Goal: Book appointment/travel/reservation

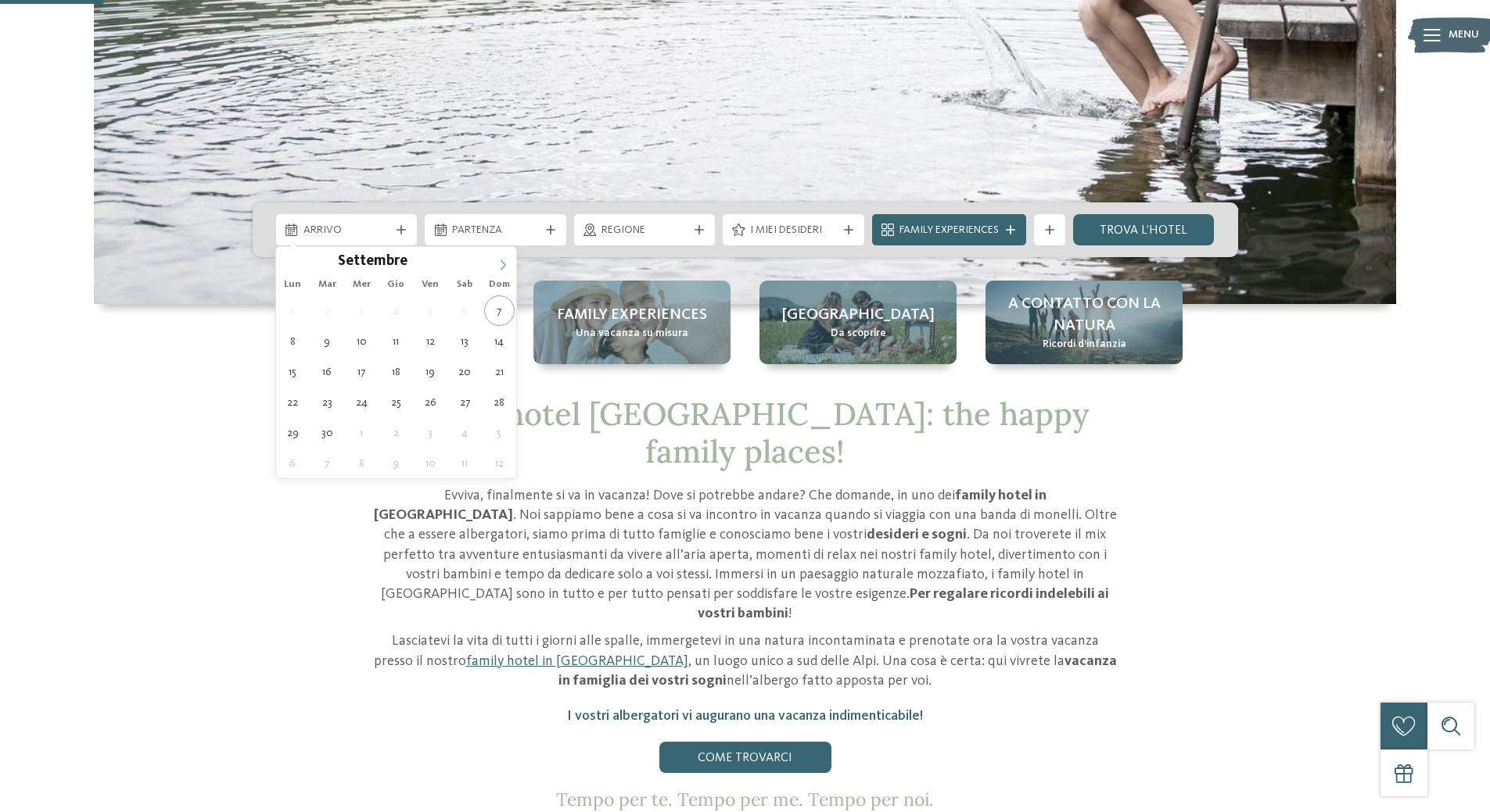
click at [502, 262] on icon at bounding box center [503, 265] width 11 height 11
click at [503, 262] on icon at bounding box center [503, 264] width 6 height 10
type div "[DATE]"
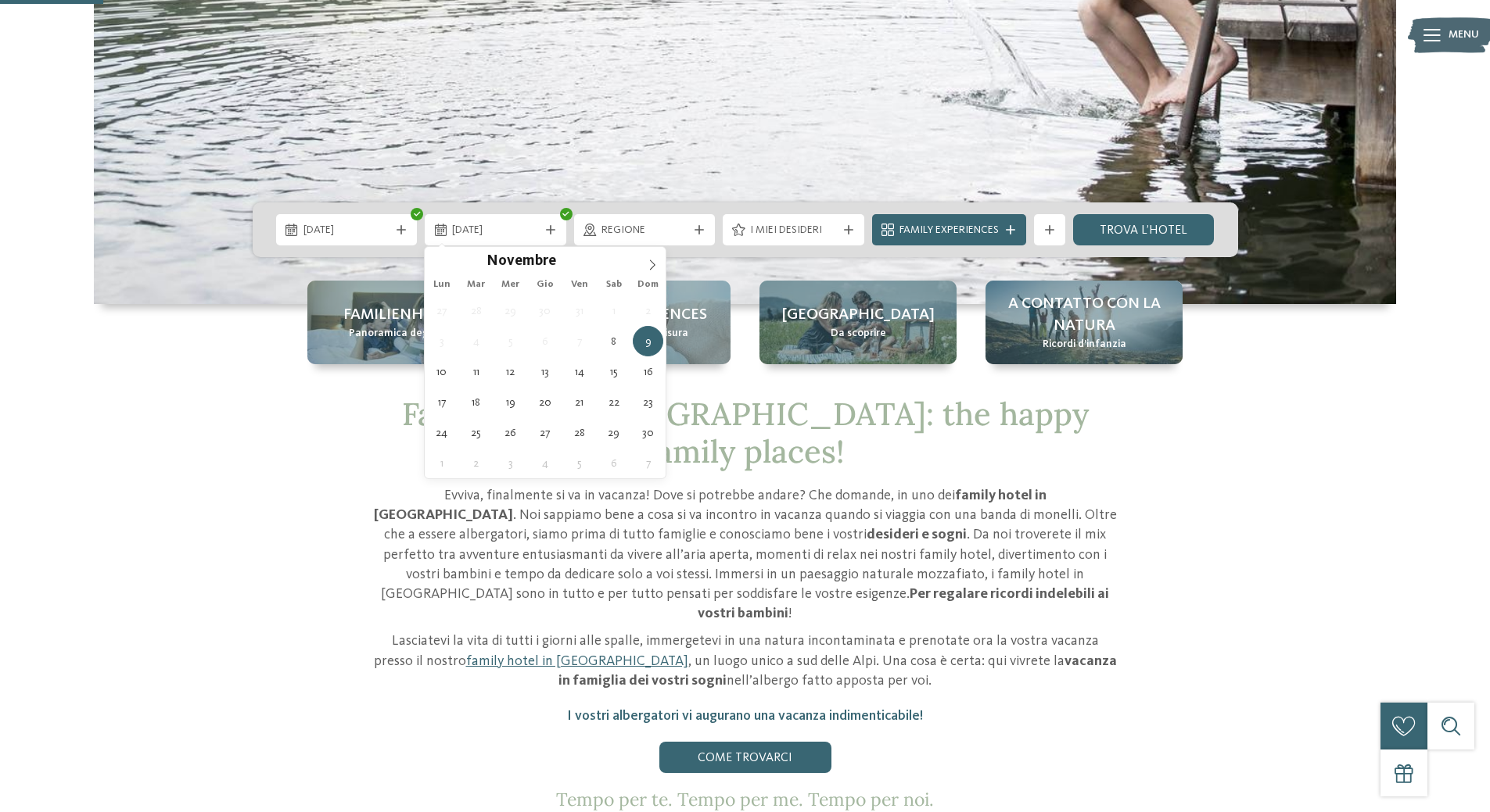
type div "[DATE]"
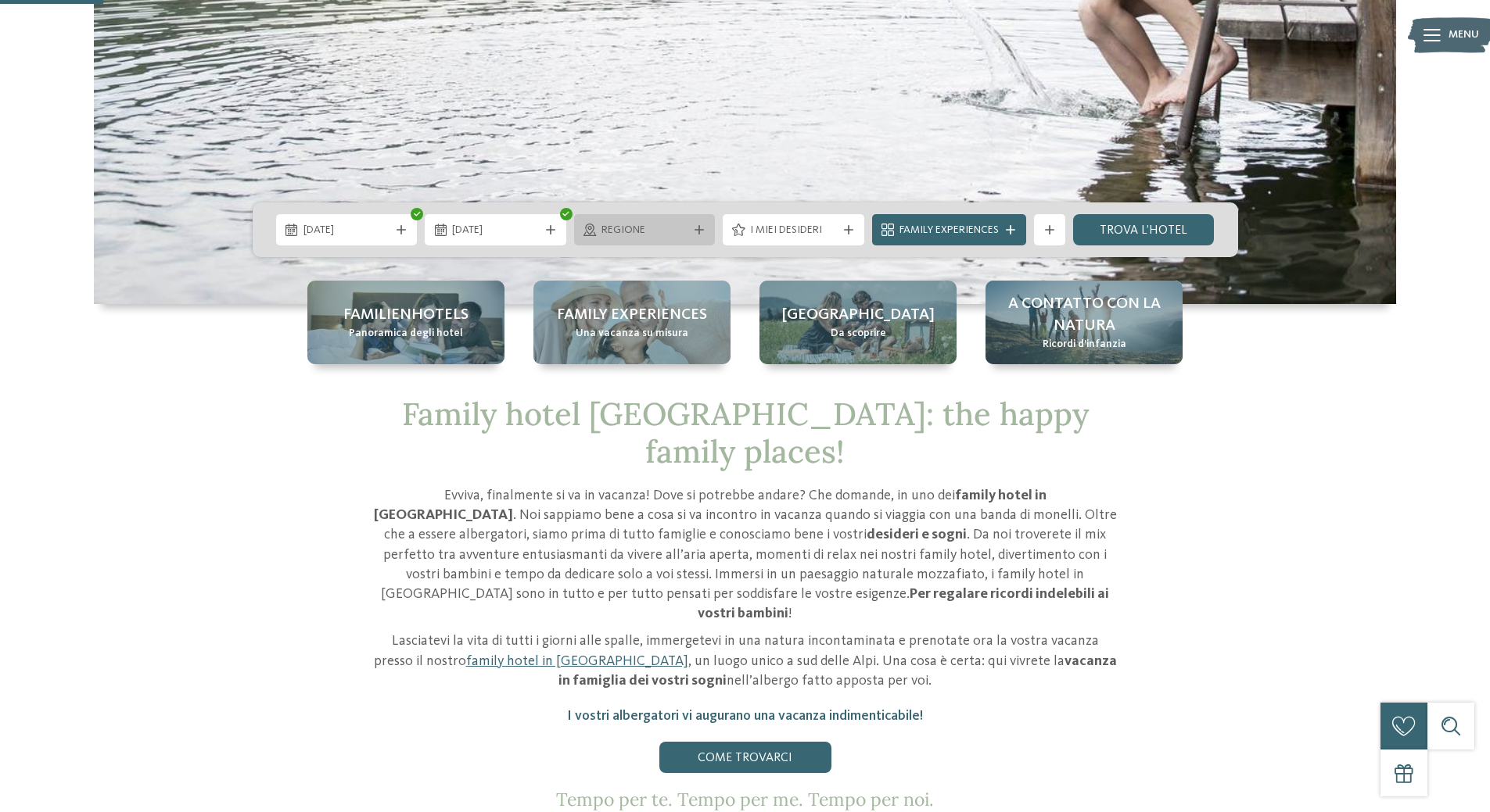
click at [702, 229] on icon at bounding box center [699, 229] width 9 height 9
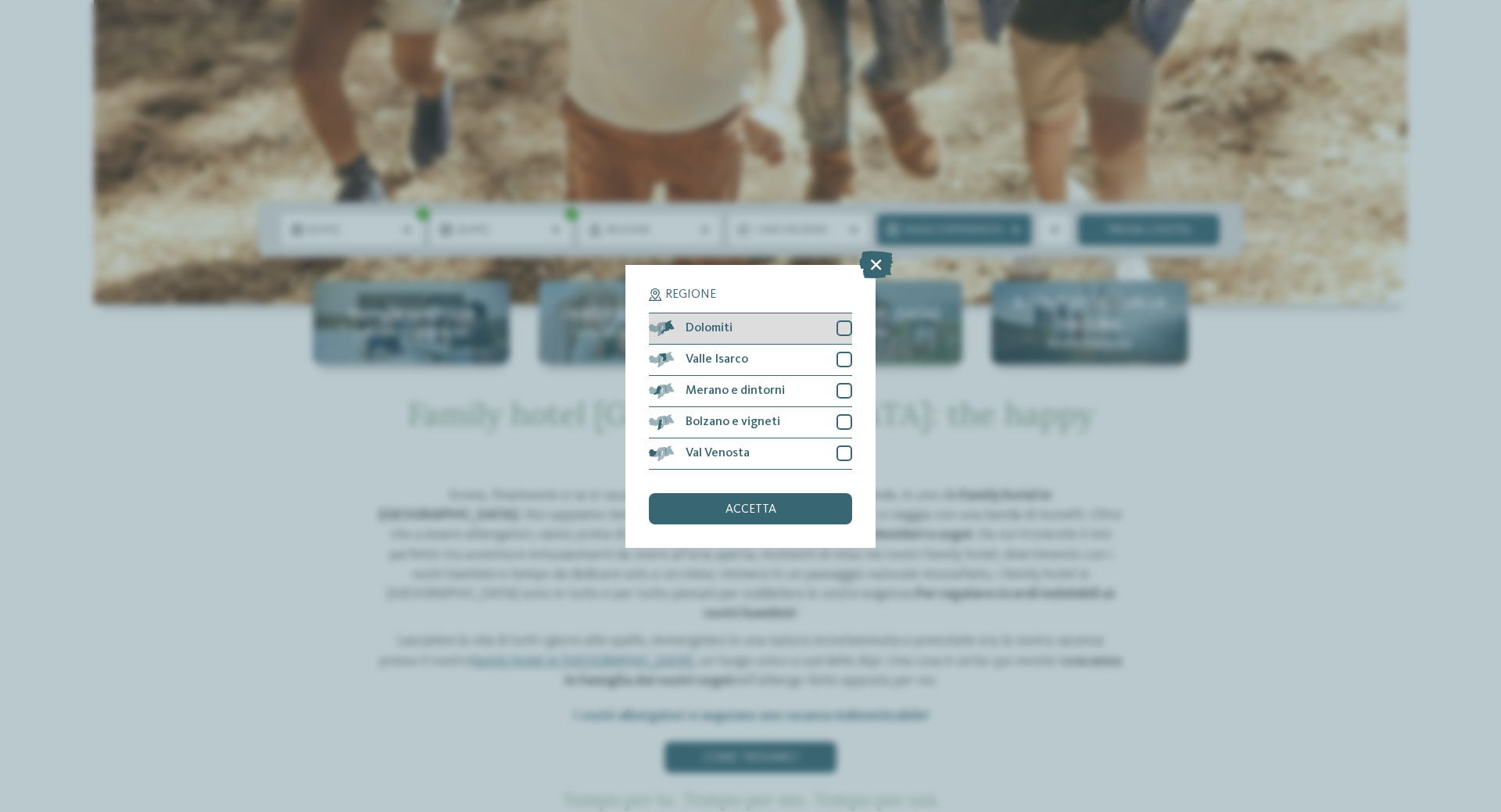
click at [790, 324] on div "Dolomiti" at bounding box center [750, 329] width 203 height 31
click at [779, 364] on div "Valle Isarco" at bounding box center [750, 360] width 203 height 31
click at [780, 399] on div "Merano e dintorni" at bounding box center [750, 391] width 203 height 31
click at [786, 428] on div "Bolzano e vigneti" at bounding box center [750, 422] width 203 height 31
click at [785, 462] on div "Val Venosta" at bounding box center [750, 453] width 203 height 31
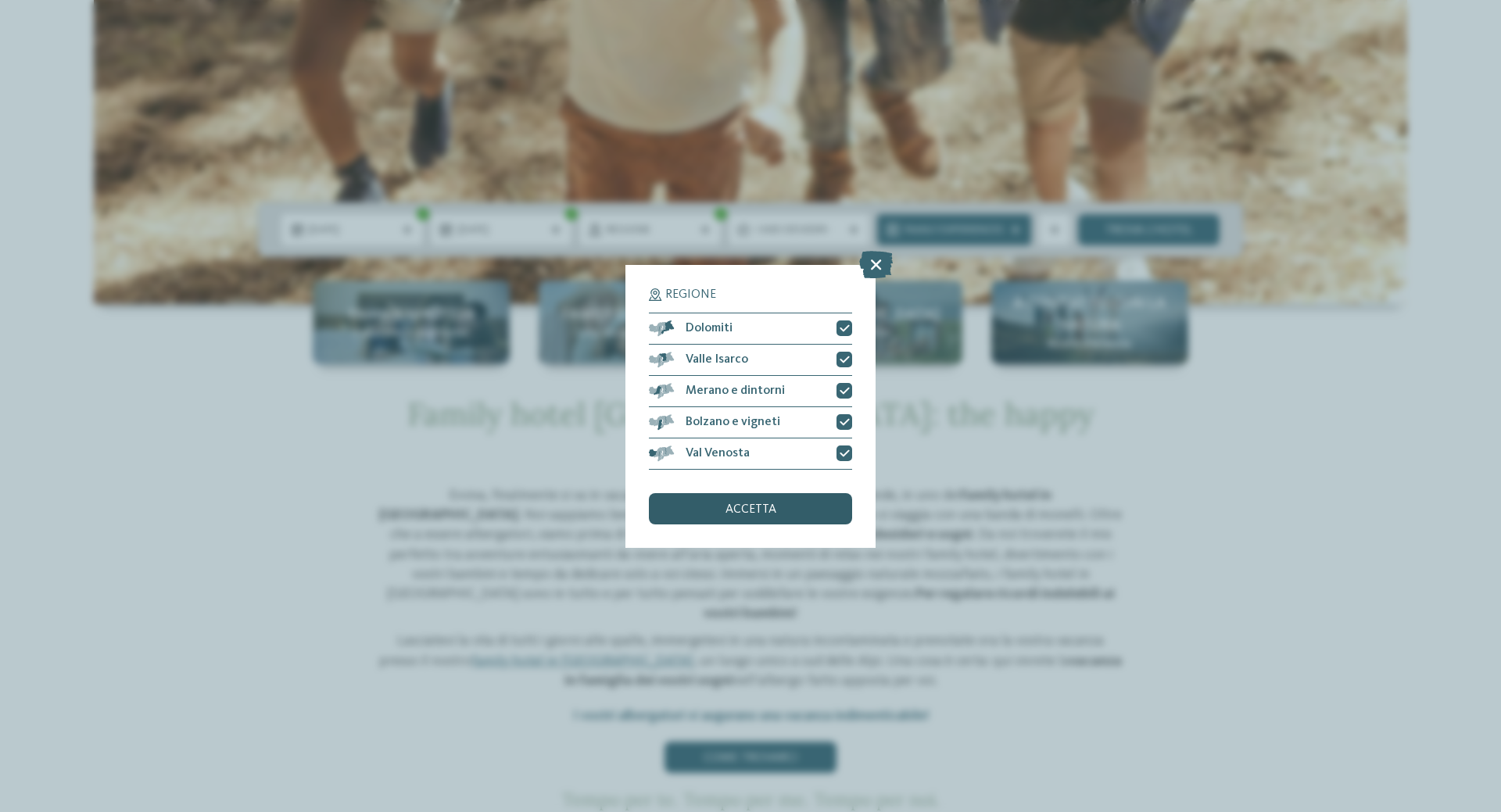
click at [780, 503] on div "accetta" at bounding box center [750, 509] width 203 height 31
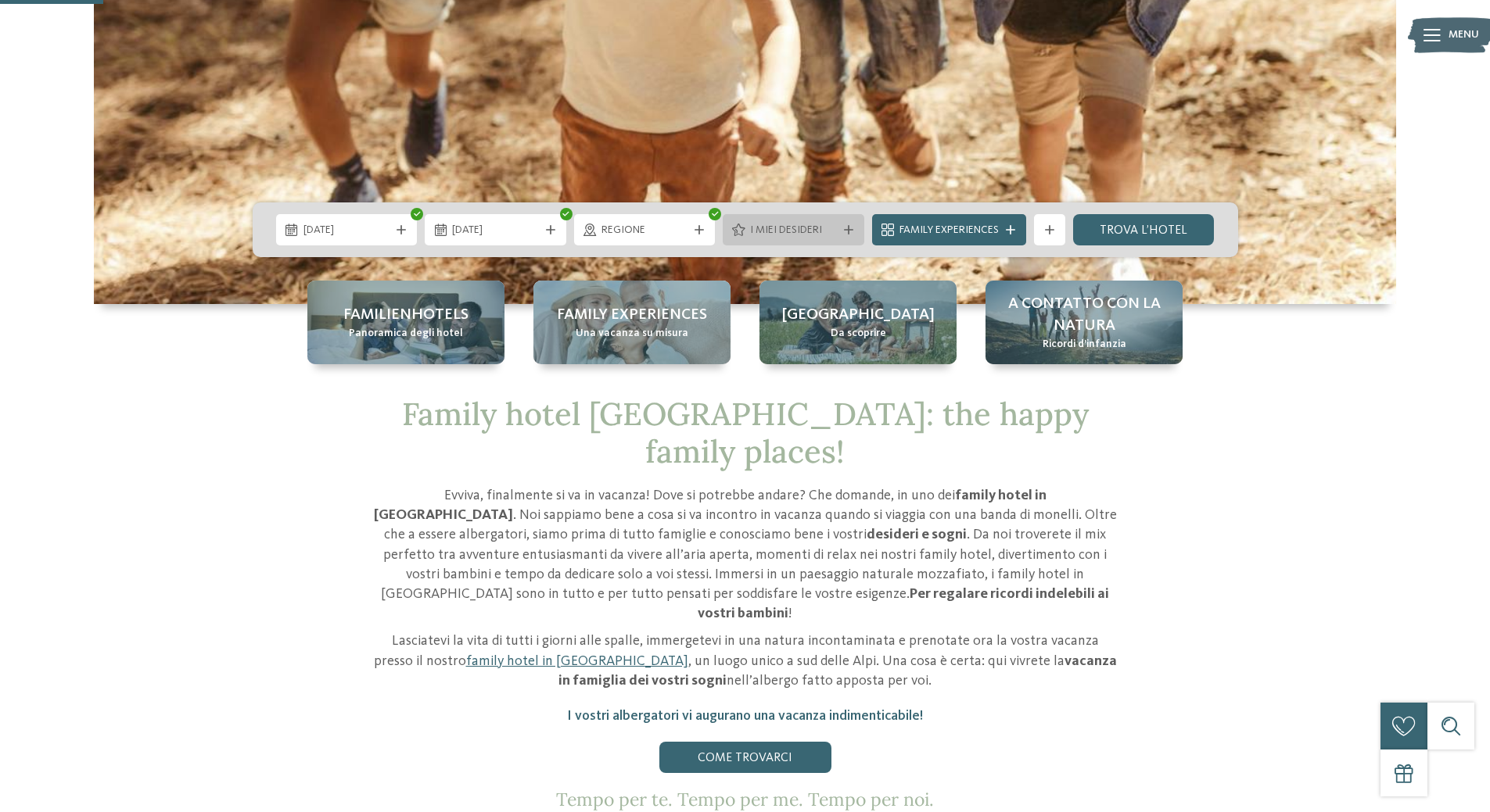
click at [808, 232] on span "I miei desideri" at bounding box center [793, 230] width 87 height 16
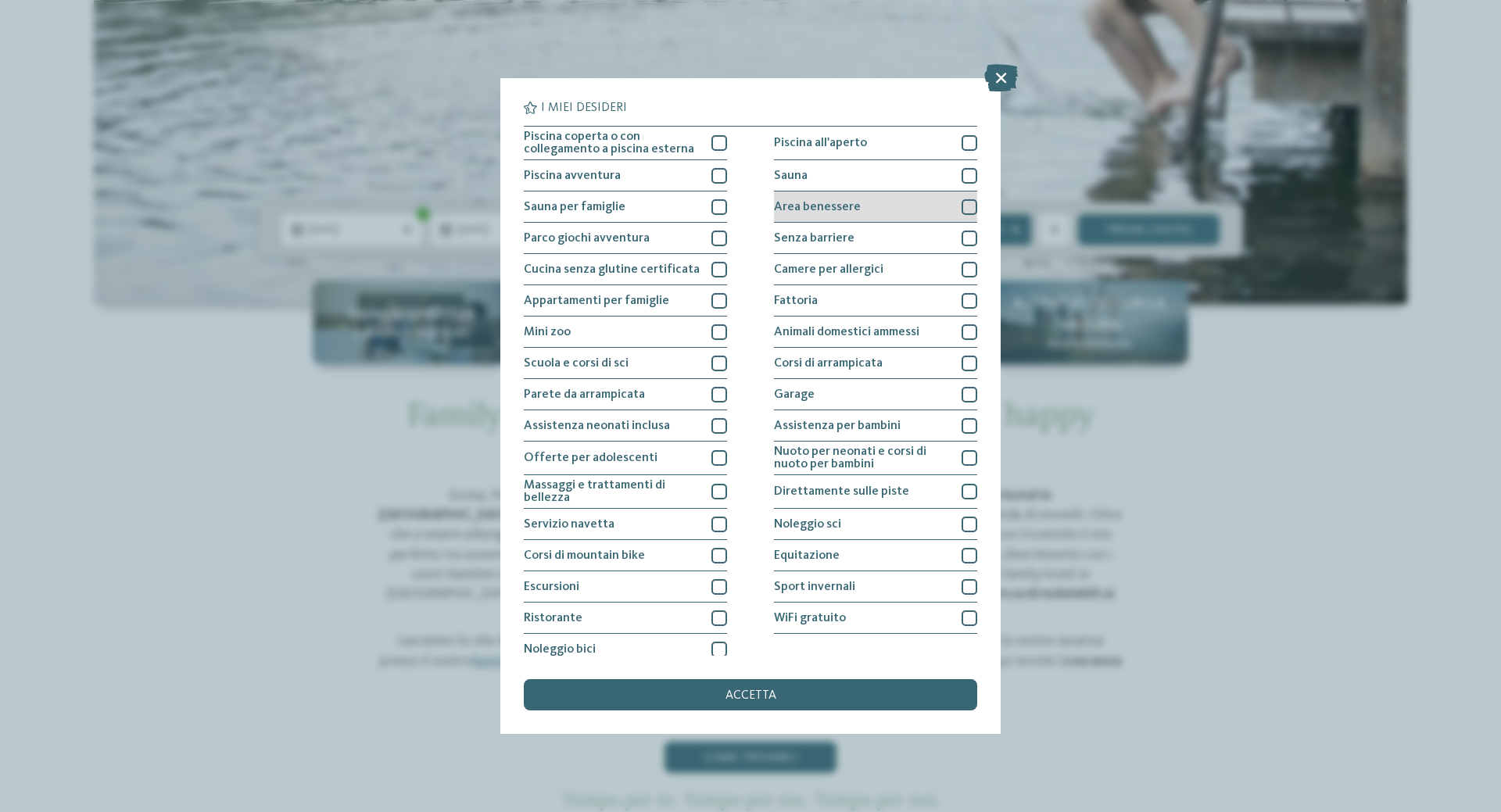
click at [853, 210] on div "Area benessere" at bounding box center [875, 206] width 203 height 31
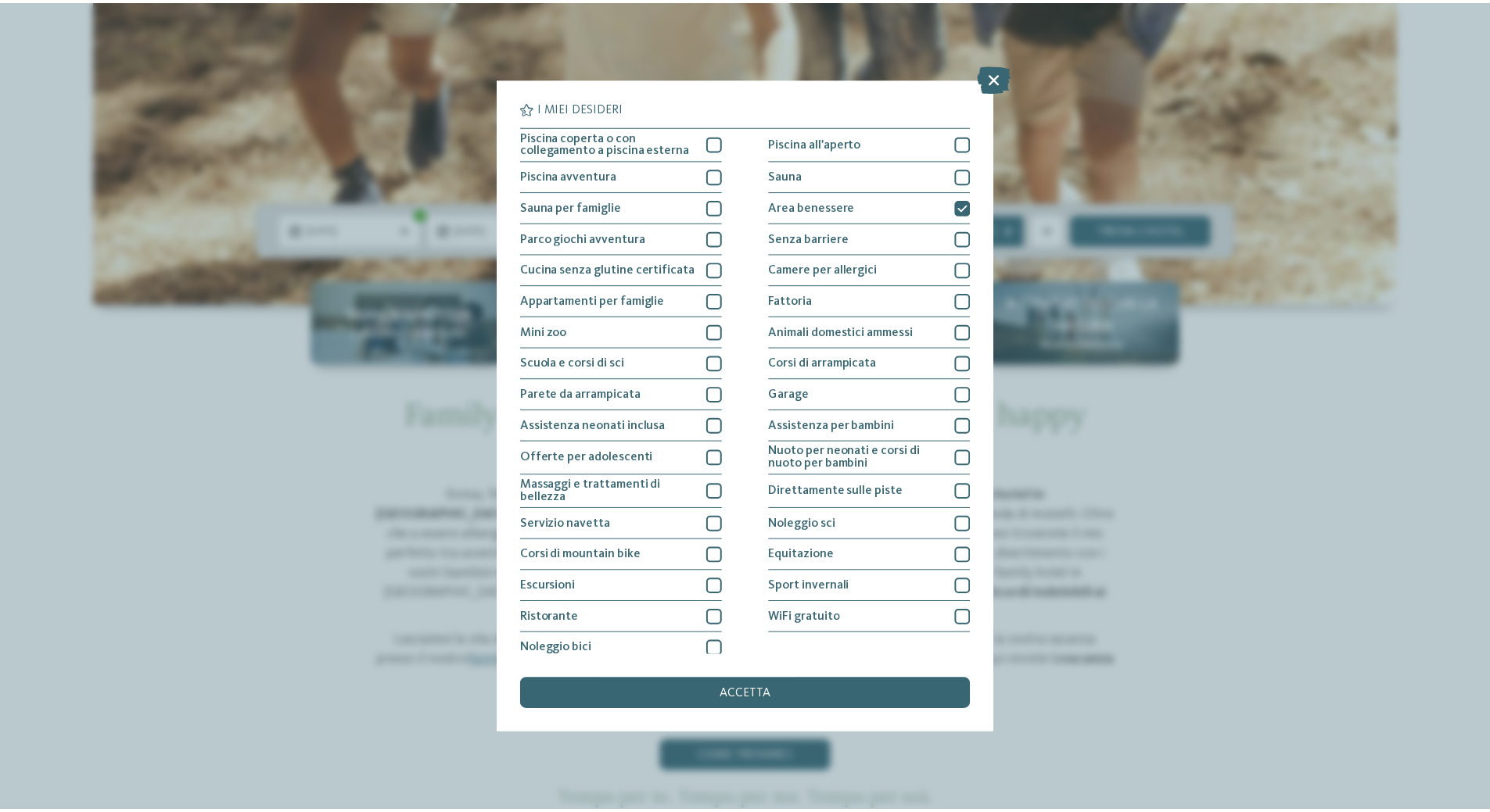
scroll to position [9, 0]
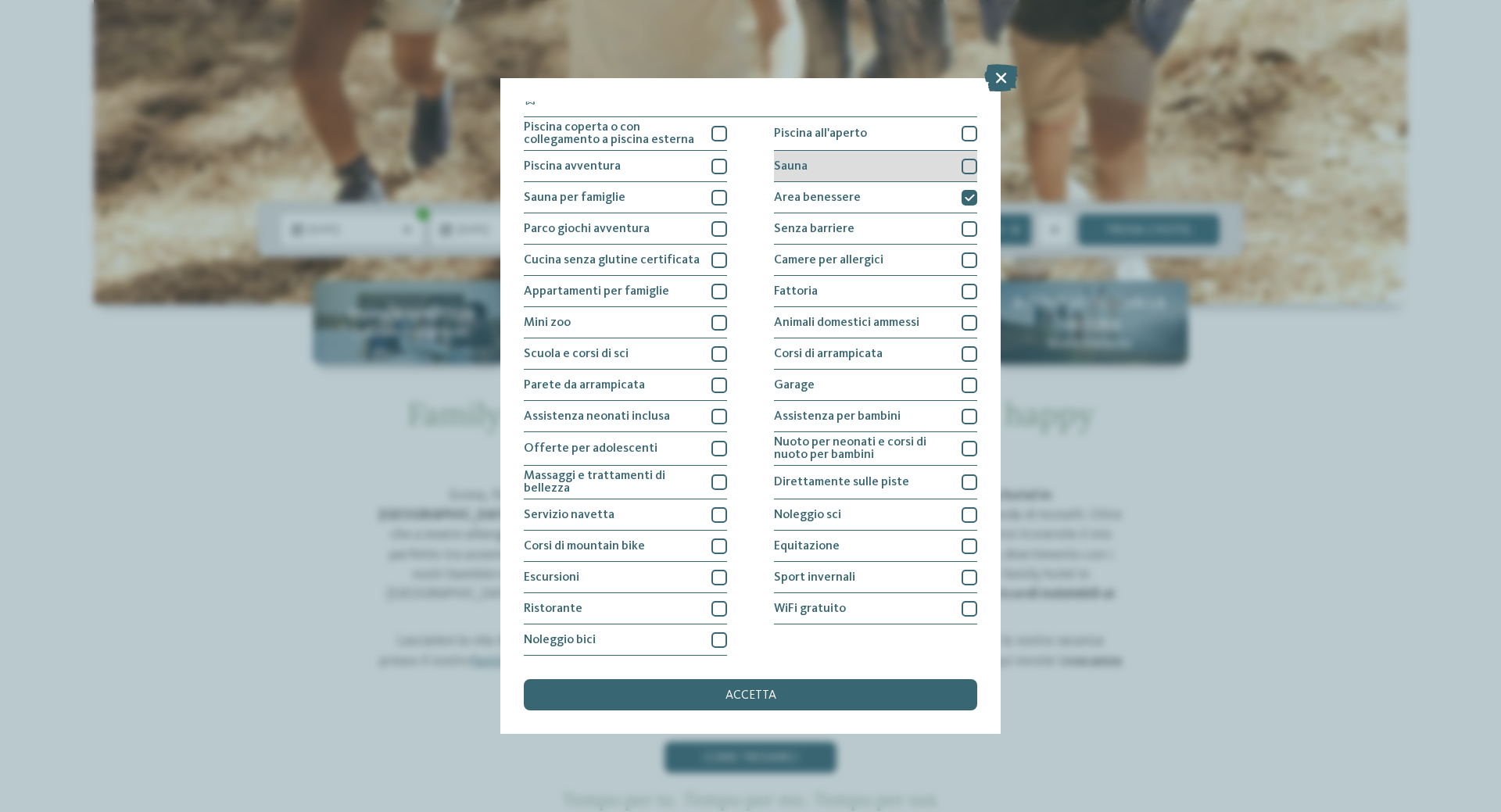
click at [850, 170] on div "Sauna" at bounding box center [875, 166] width 203 height 31
click at [702, 700] on div "accetta" at bounding box center [750, 694] width 453 height 31
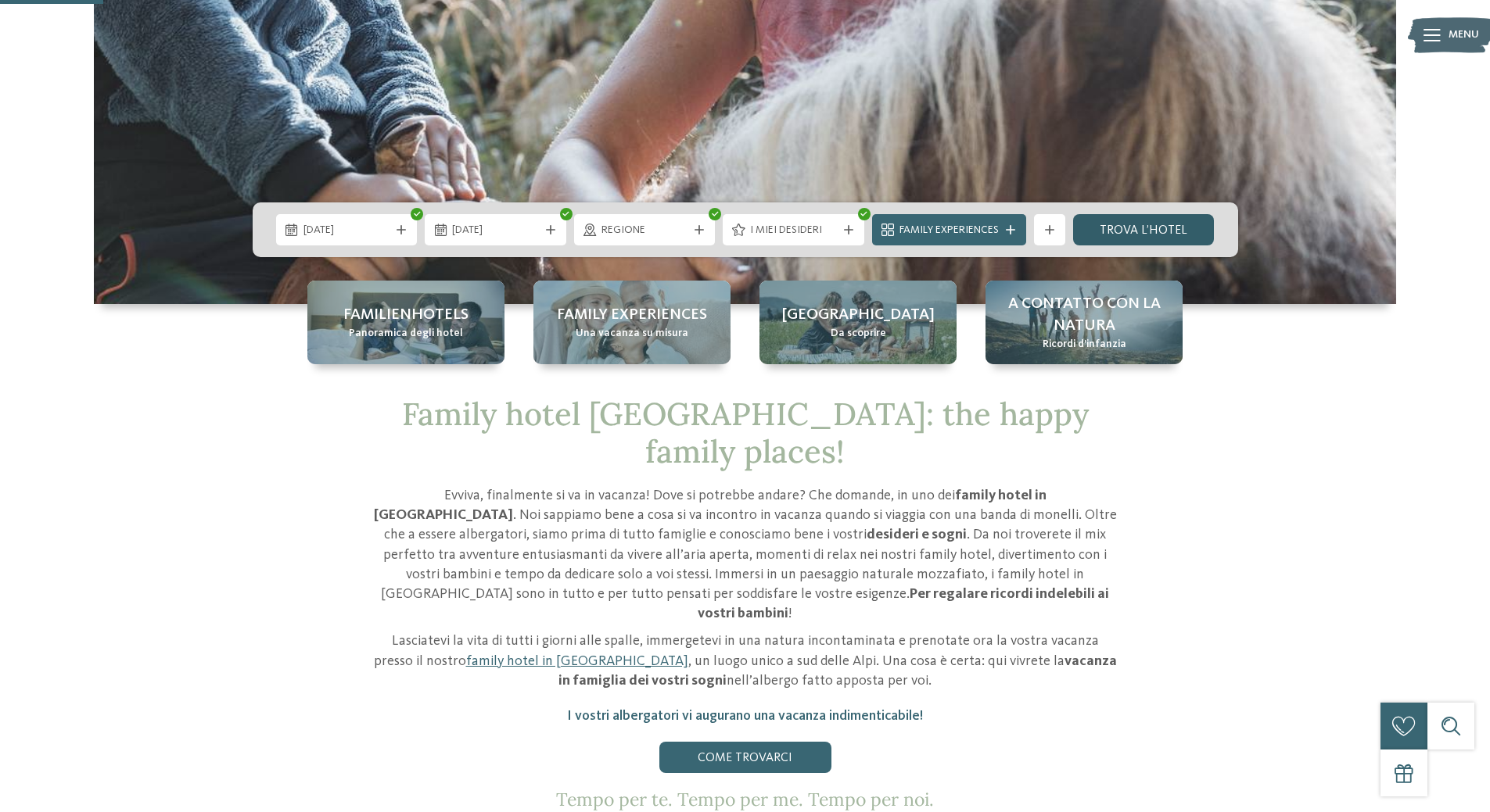
click at [1119, 237] on link "trova l’hotel" at bounding box center [1143, 229] width 142 height 31
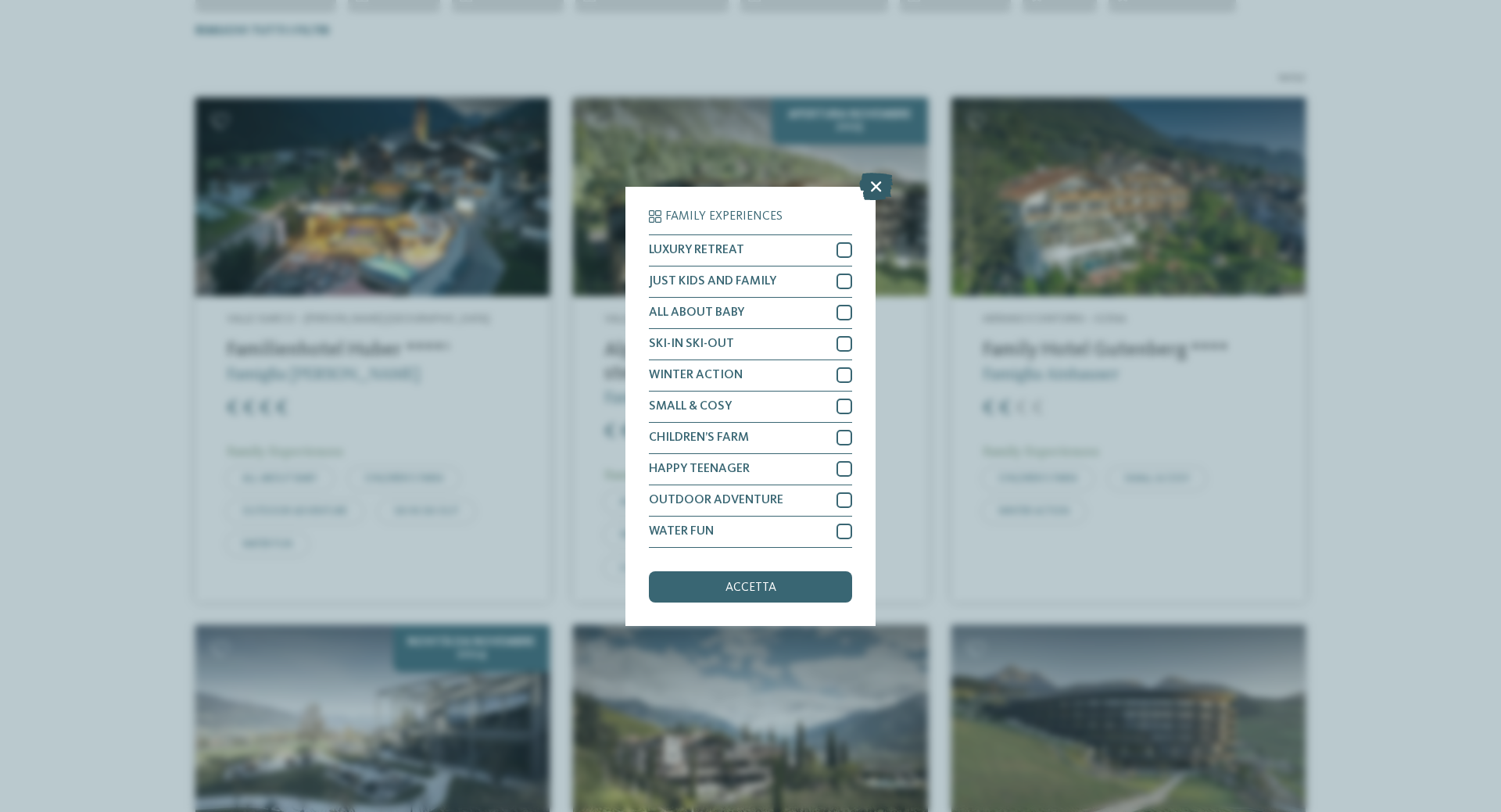
click at [878, 190] on icon at bounding box center [876, 185] width 34 height 27
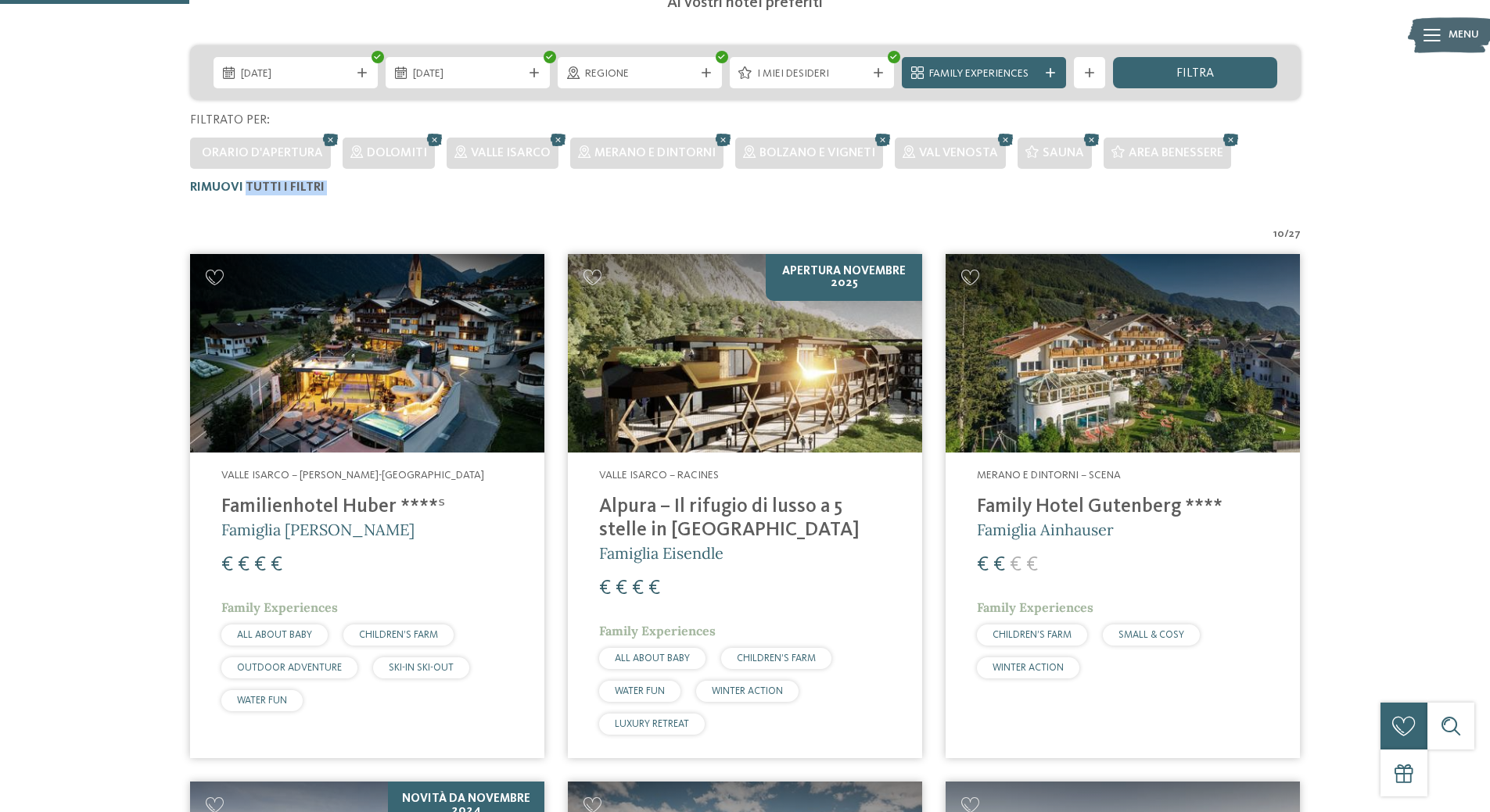
drag, startPoint x: 247, startPoint y: 188, endPoint x: 879, endPoint y: 218, distance: 632.7
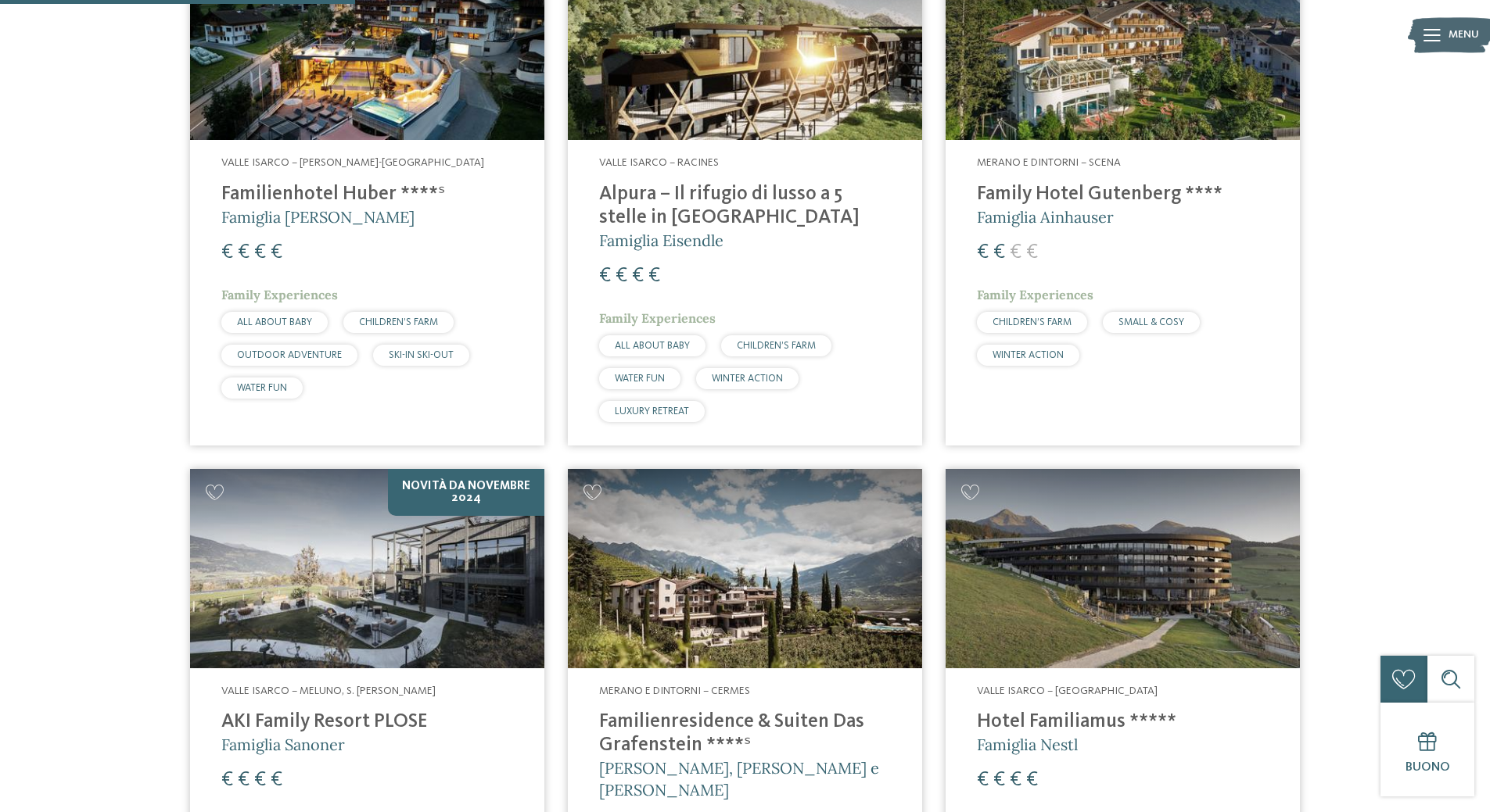
scroll to position [825, 0]
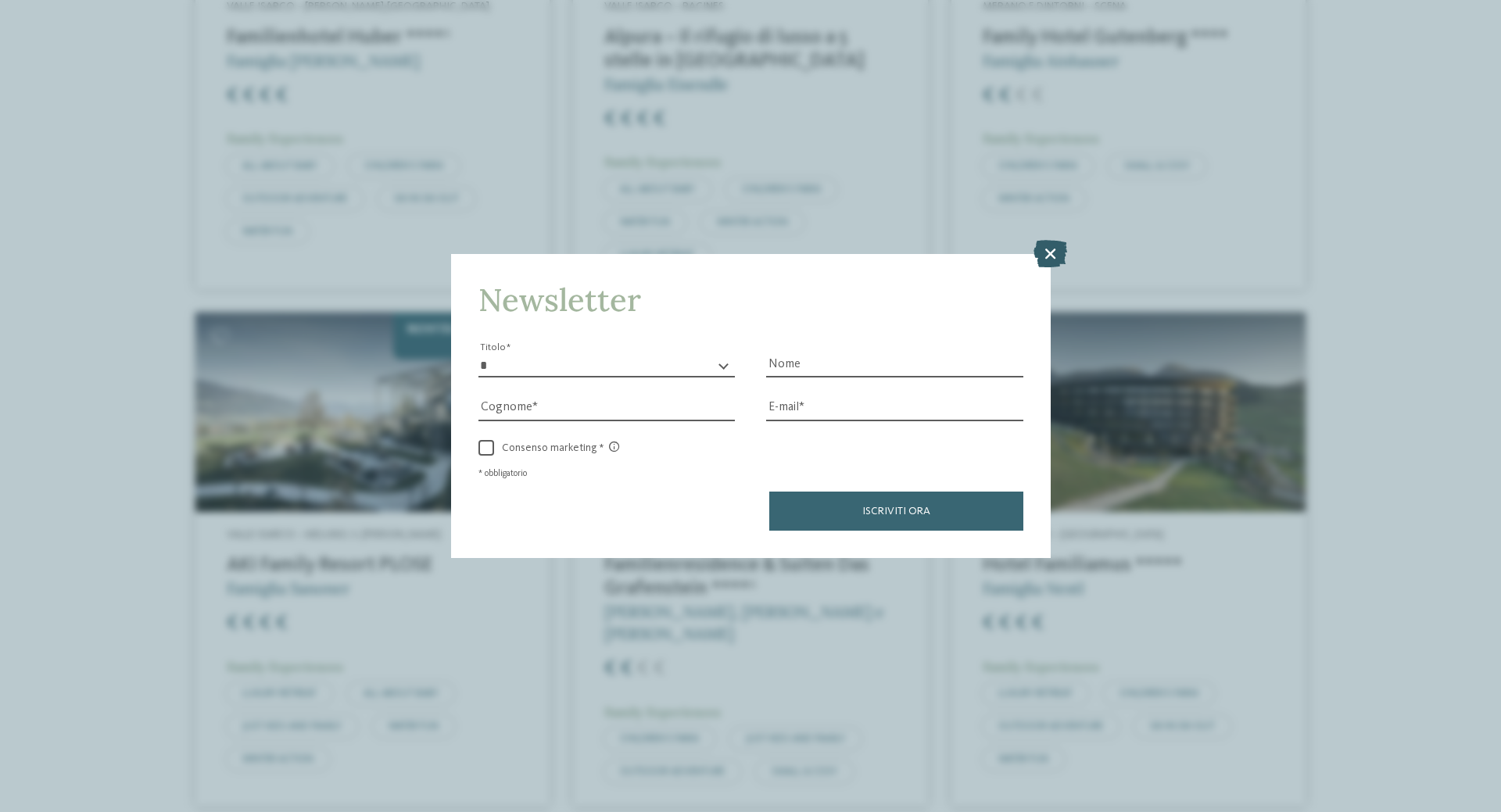
click at [1053, 256] on icon at bounding box center [1050, 253] width 34 height 27
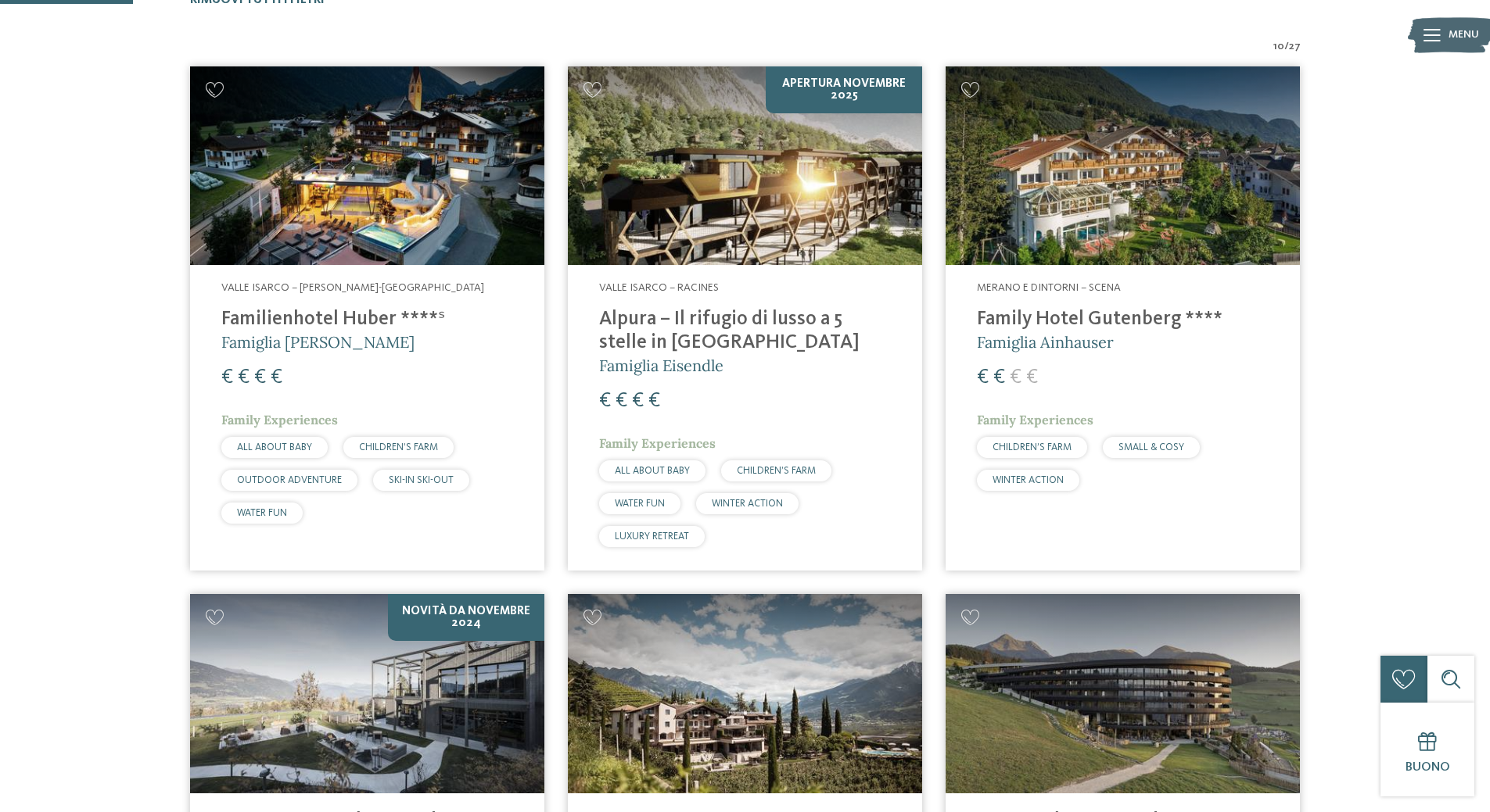
scroll to position [200, 0]
